Goal: Task Accomplishment & Management: Manage account settings

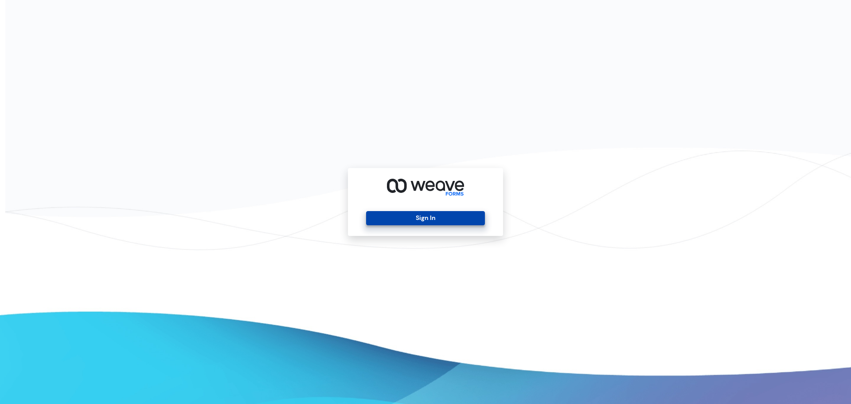
click at [425, 212] on button "Sign In" at bounding box center [425, 218] width 118 height 14
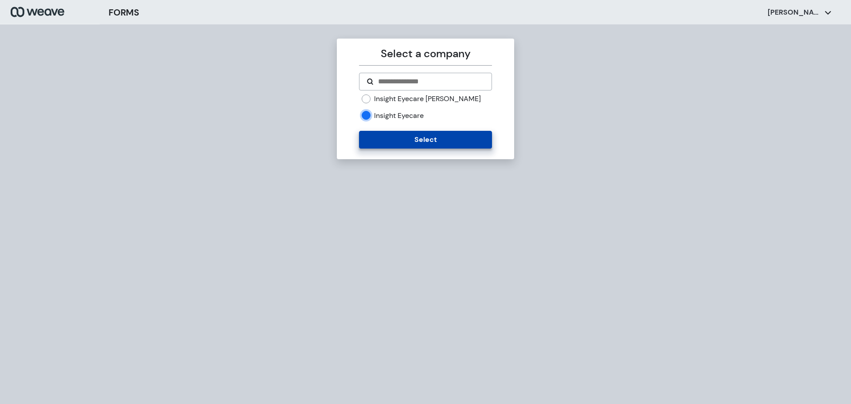
click at [383, 134] on button "Select" at bounding box center [425, 140] width 133 height 18
